Goal: Task Accomplishment & Management: Manage account settings

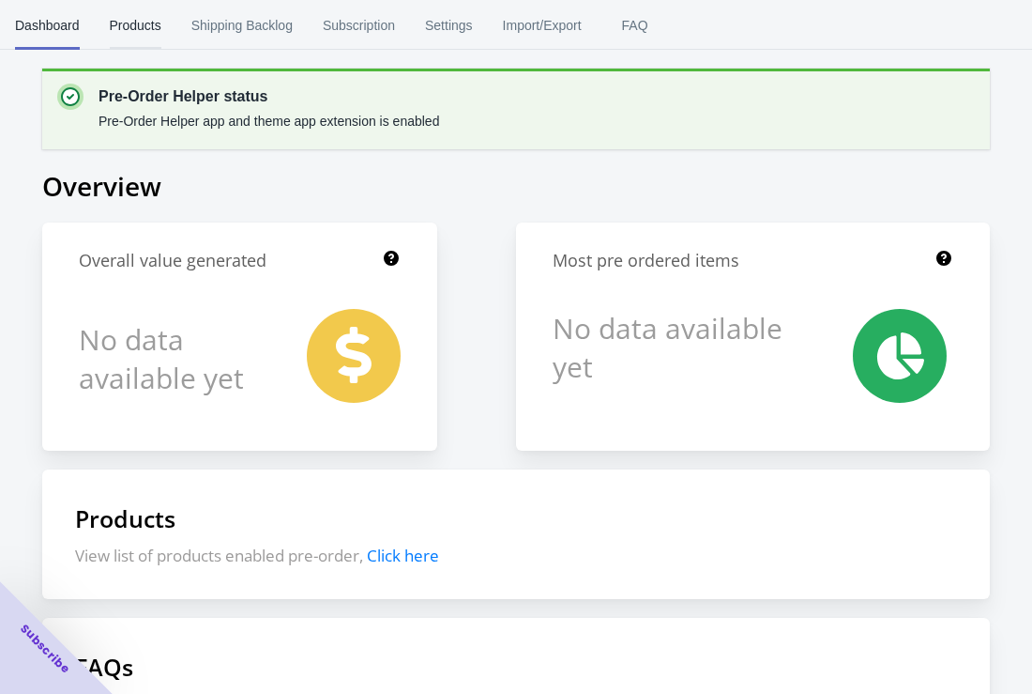
click at [121, 43] on span "Products" at bounding box center [136, 25] width 52 height 49
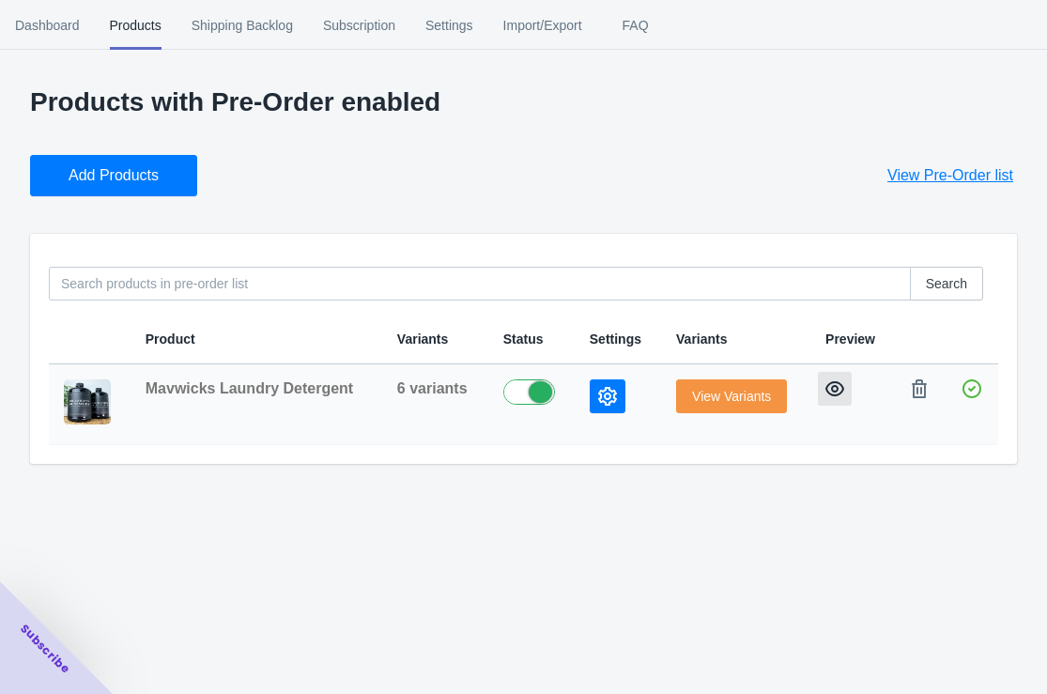
click at [834, 390] on icon "button" at bounding box center [834, 388] width 19 height 19
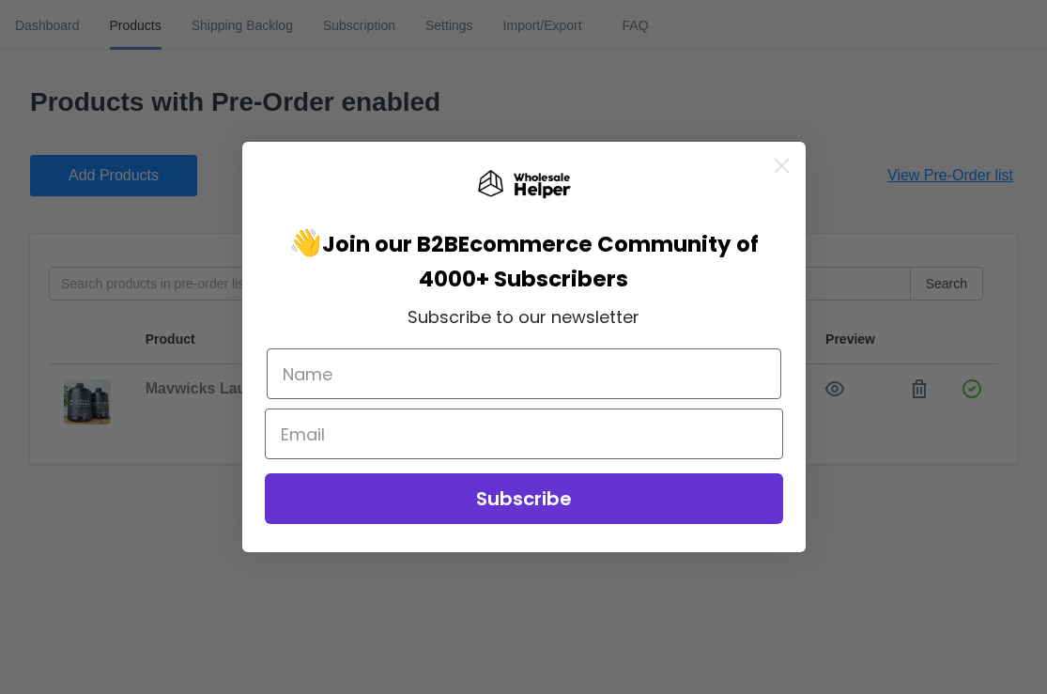
click at [783, 163] on icon "Close dialog" at bounding box center [780, 165] width 13 height 13
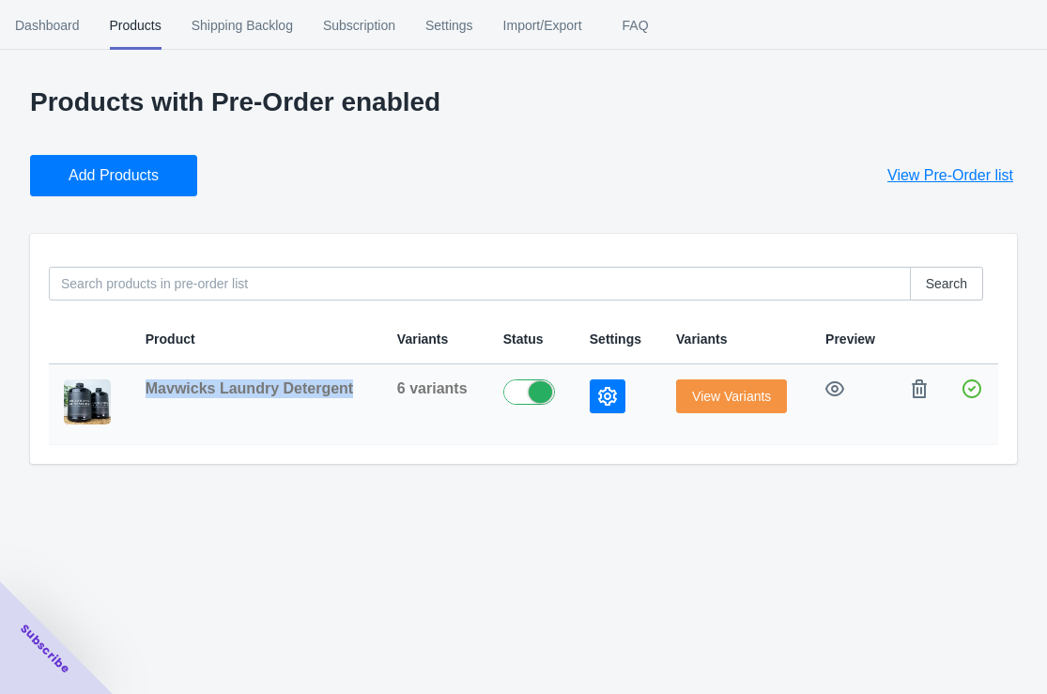
copy span "Mavwicks Laundry Detergent"
drag, startPoint x: 351, startPoint y: 388, endPoint x: 130, endPoint y: 23, distance: 425.8
click at [133, 381] on td "Mavwicks Laundry Detergent" at bounding box center [256, 404] width 252 height 81
click at [722, 386] on button "View Variants" at bounding box center [731, 396] width 111 height 34
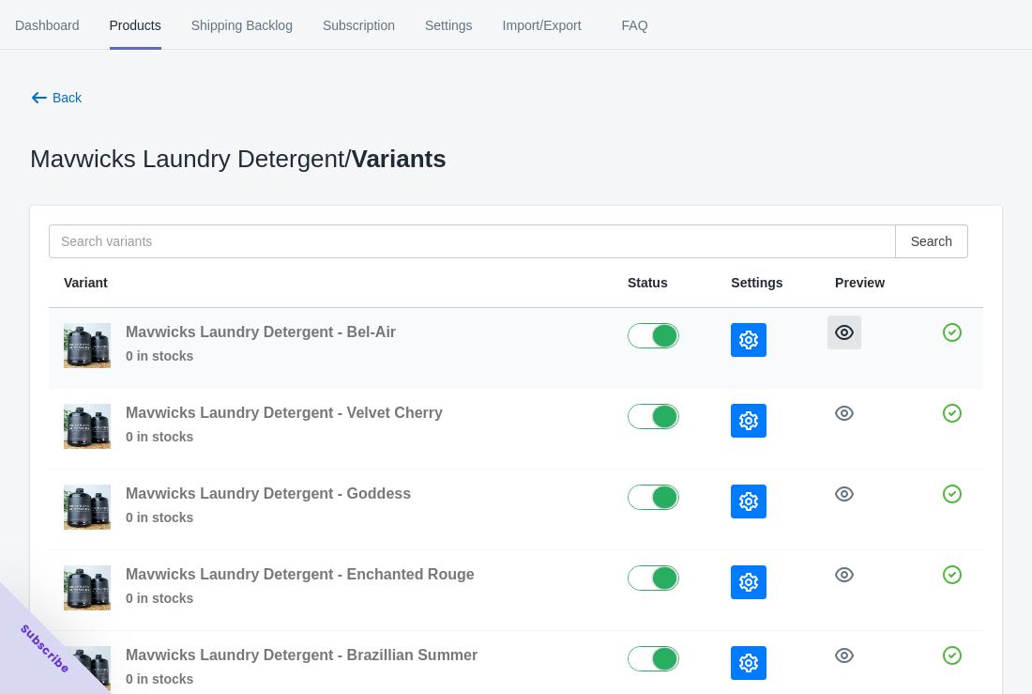
click at [852, 326] on icon "button" at bounding box center [844, 332] width 19 height 19
